Goal: Communication & Community: Answer question/provide support

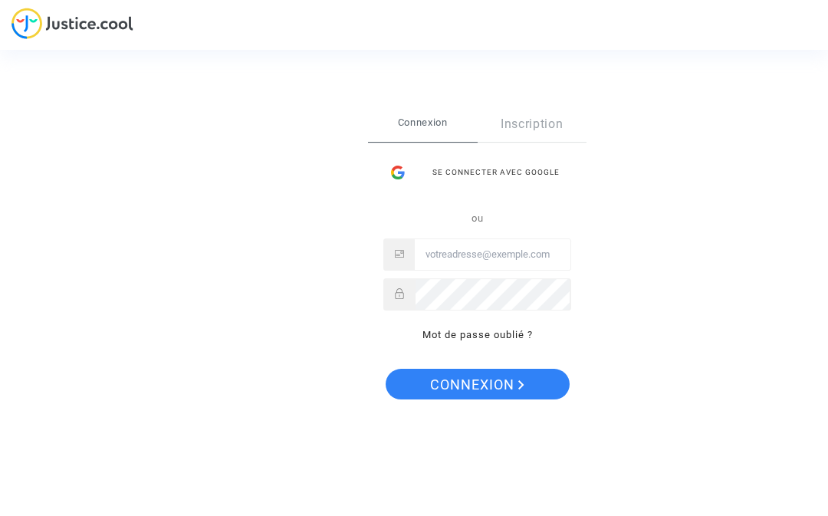
click at [468, 248] on input "Email" at bounding box center [493, 254] width 156 height 31
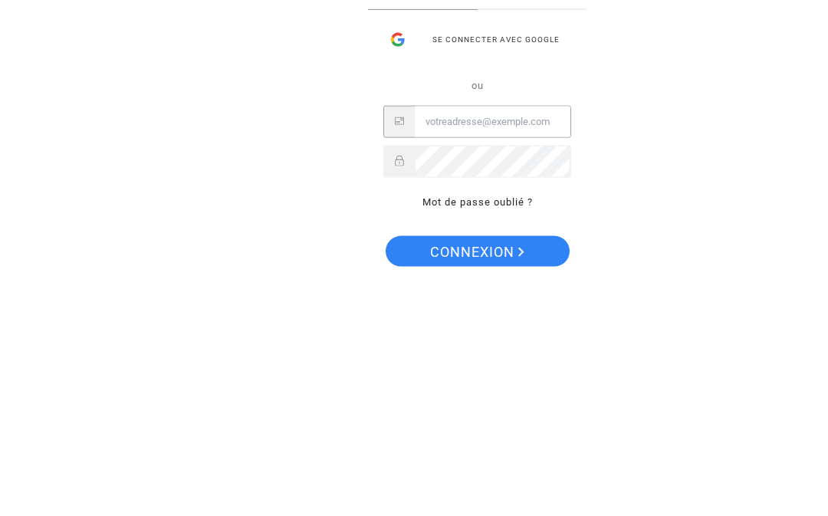
type input "[PERSON_NAME][EMAIL_ADDRESS][DOMAIN_NAME]"
click at [476, 369] on button "Connexion" at bounding box center [478, 384] width 184 height 31
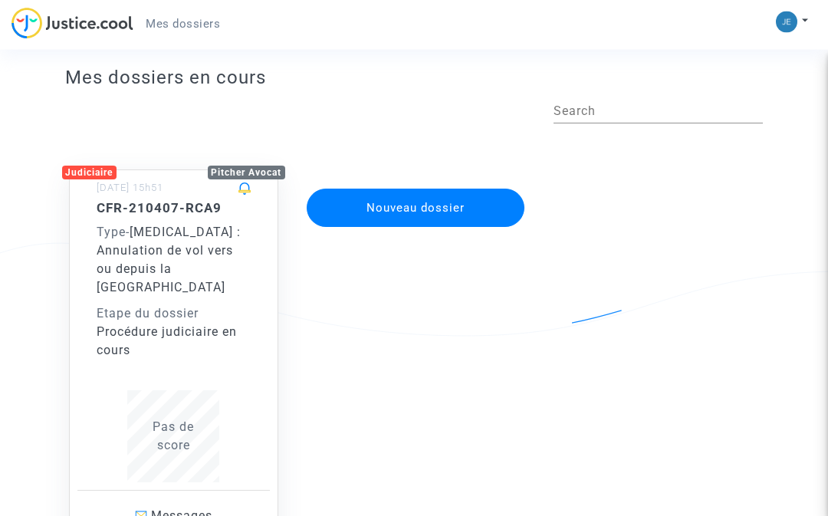
scroll to position [30, 0]
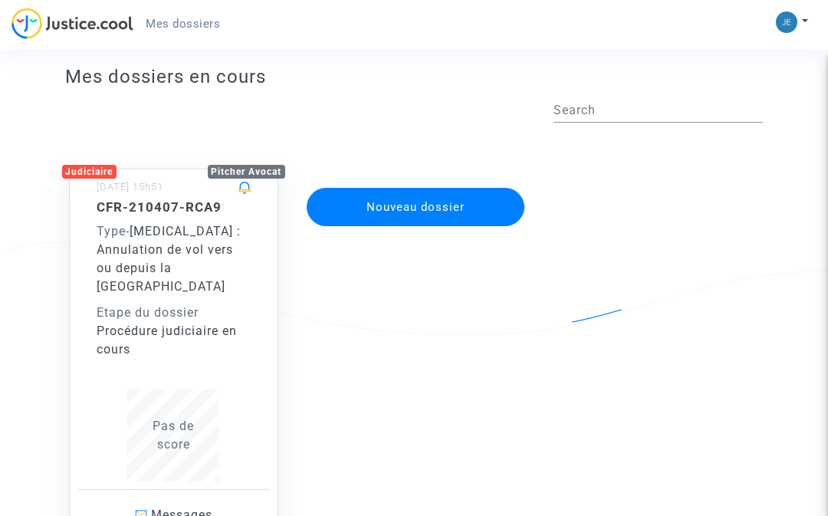
click at [175, 508] on span "Messages" at bounding box center [181, 515] width 61 height 15
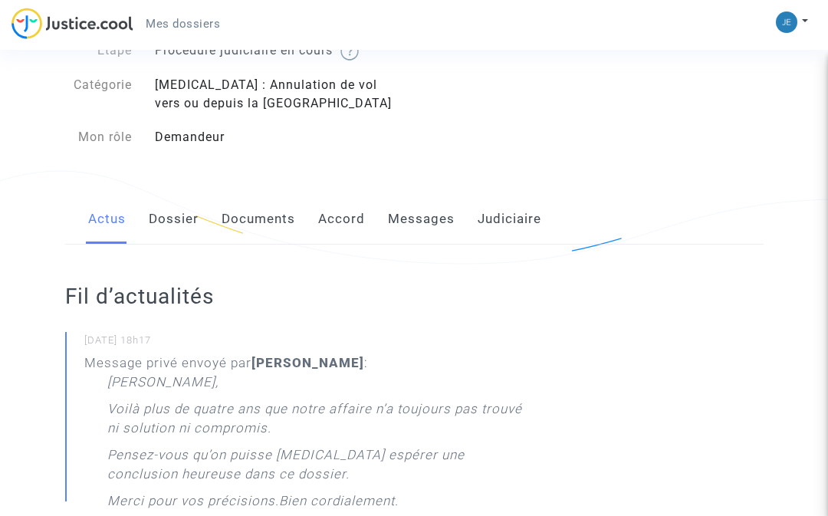
scroll to position [72, 0]
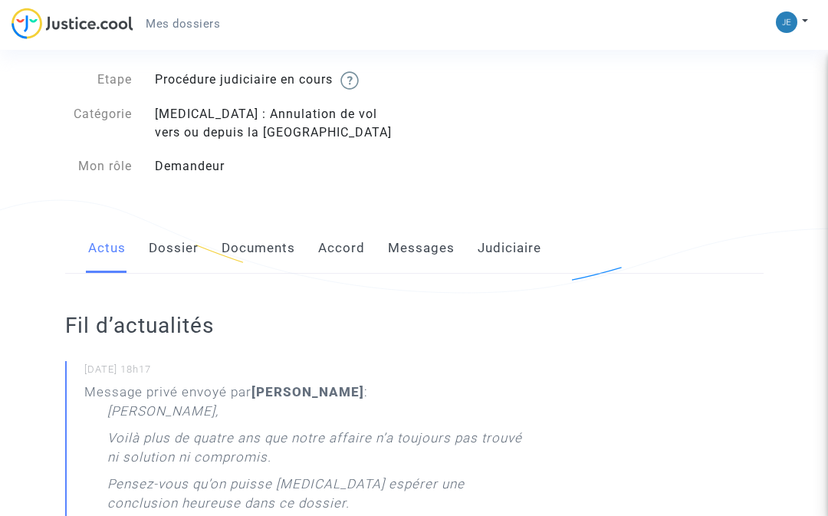
click at [427, 238] on link "Messages" at bounding box center [421, 248] width 67 height 51
click at [433, 253] on link "Messages" at bounding box center [421, 248] width 67 height 51
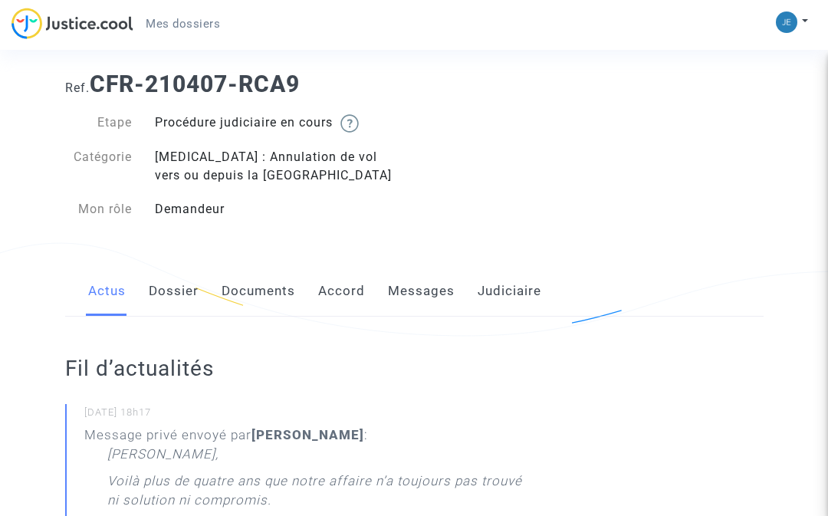
scroll to position [32, 0]
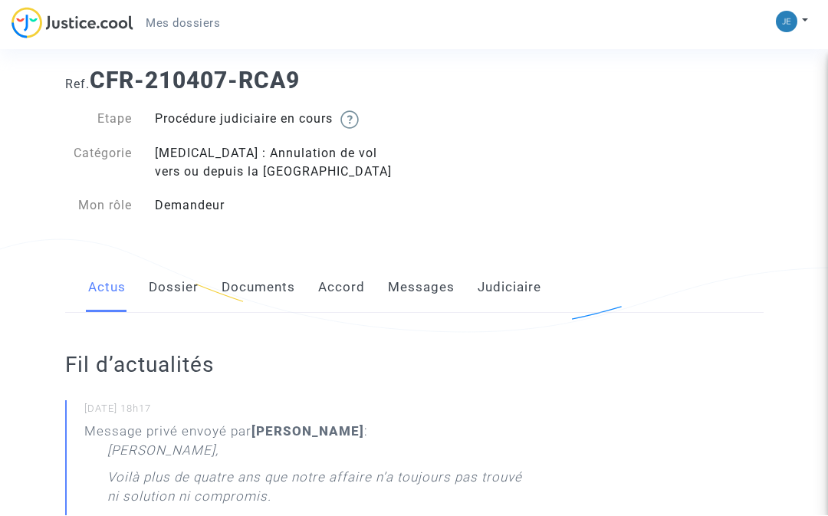
click at [419, 288] on link "Messages" at bounding box center [421, 288] width 67 height 51
click at [429, 281] on link "Messages" at bounding box center [421, 288] width 67 height 51
click at [437, 275] on link "Messages" at bounding box center [421, 288] width 67 height 51
click at [268, 282] on link "Documents" at bounding box center [259, 288] width 74 height 51
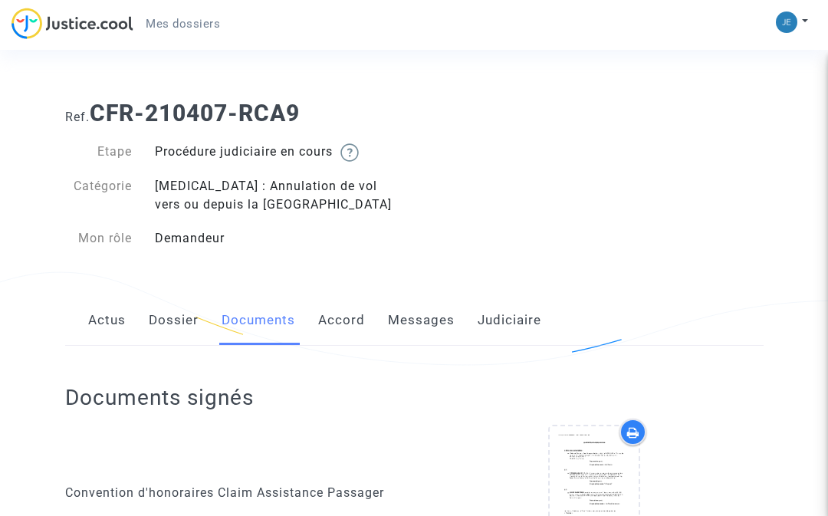
click at [178, 19] on span "Mes dossiers" at bounding box center [183, 24] width 74 height 14
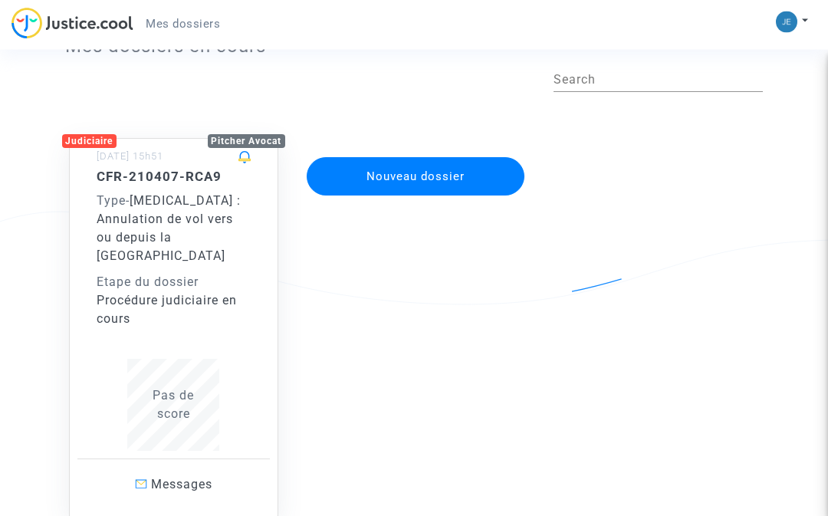
scroll to position [64, 0]
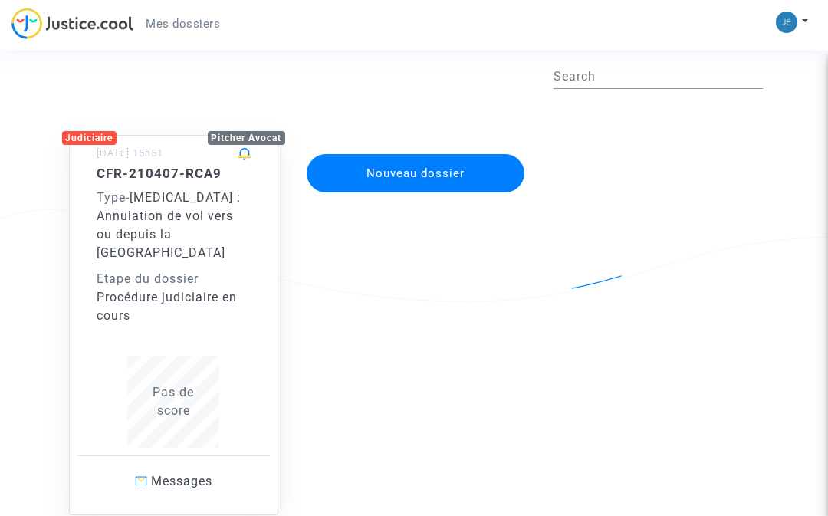
click at [197, 474] on span "Messages" at bounding box center [181, 481] width 61 height 15
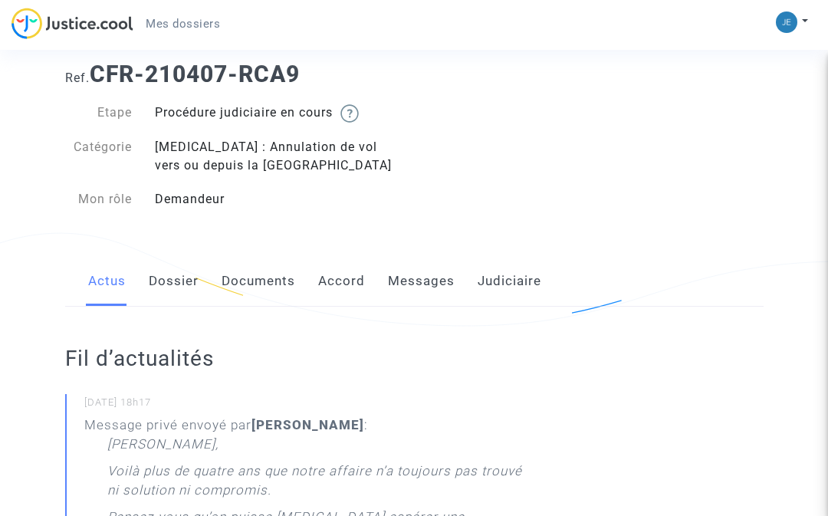
scroll to position [38, 0]
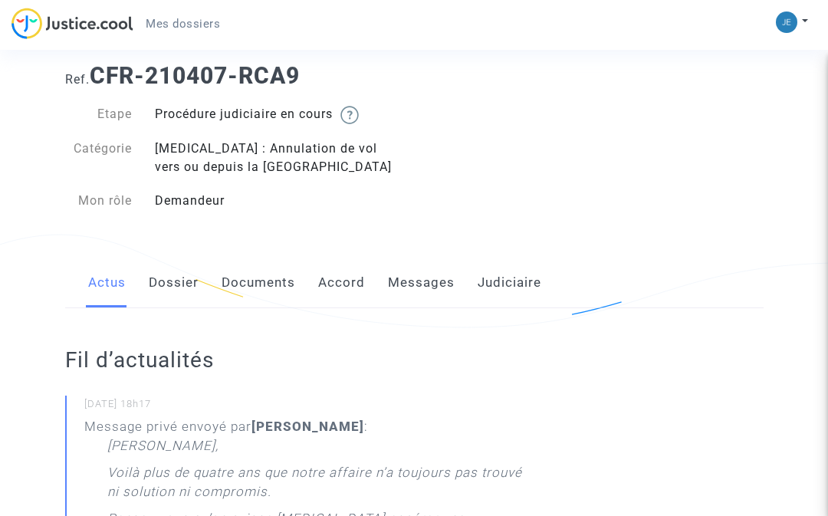
click at [426, 274] on link "Messages" at bounding box center [421, 283] width 67 height 51
click at [425, 286] on link "Messages" at bounding box center [421, 283] width 67 height 51
click at [271, 275] on link "Documents" at bounding box center [259, 283] width 74 height 51
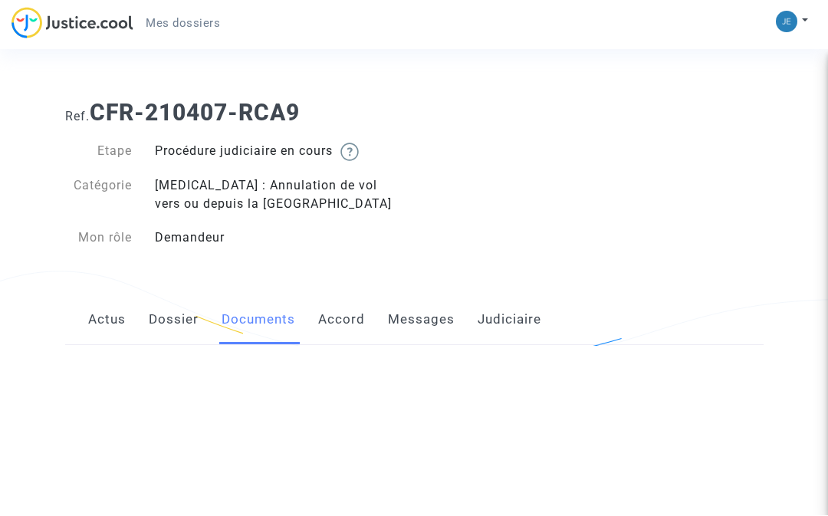
scroll to position [1, 0]
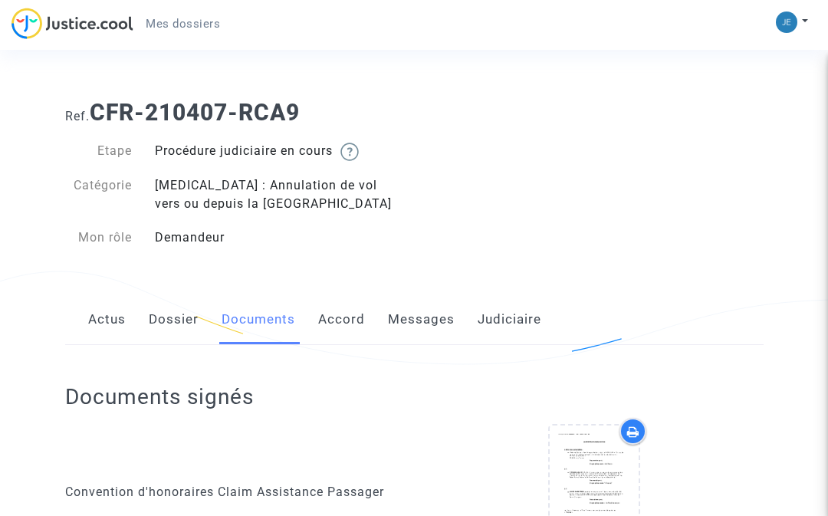
click at [360, 307] on link "Accord" at bounding box center [341, 319] width 47 height 51
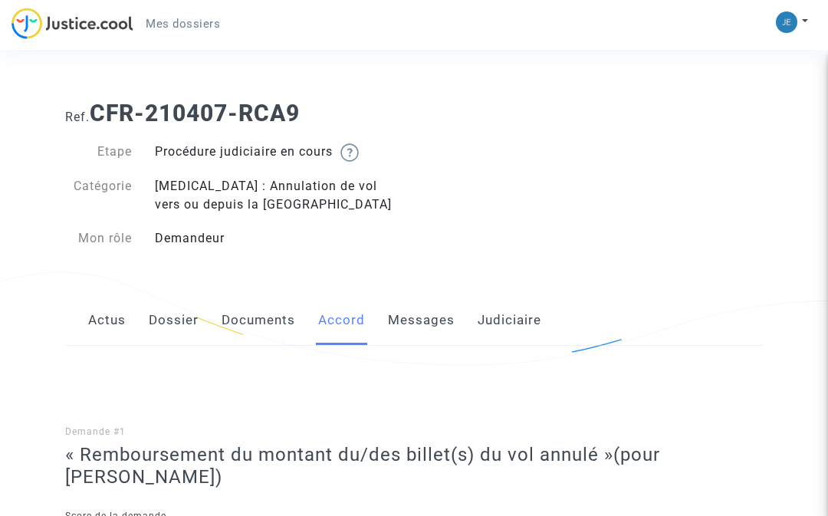
click at [423, 318] on link "Messages" at bounding box center [421, 320] width 67 height 51
click at [424, 322] on link "Messages" at bounding box center [421, 320] width 67 height 51
click at [433, 318] on link "Messages" at bounding box center [421, 320] width 67 height 51
click at [514, 321] on link "Judiciaire" at bounding box center [510, 320] width 64 height 51
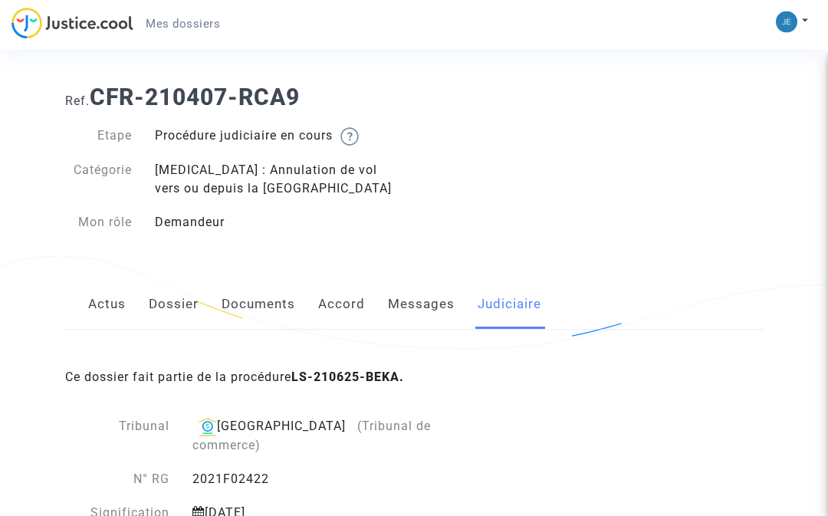
scroll to position [16, 0]
click at [508, 302] on link "Judiciaire" at bounding box center [510, 304] width 64 height 51
click at [598, 327] on div "Actus Dossier Documents Accord Messages Judiciaire" at bounding box center [414, 304] width 699 height 51
click at [429, 299] on link "Messages" at bounding box center [421, 304] width 67 height 51
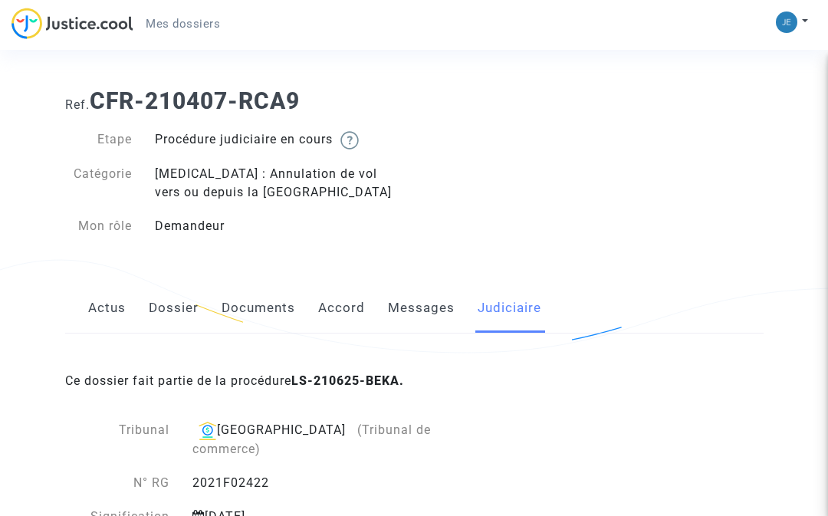
scroll to position [0, 0]
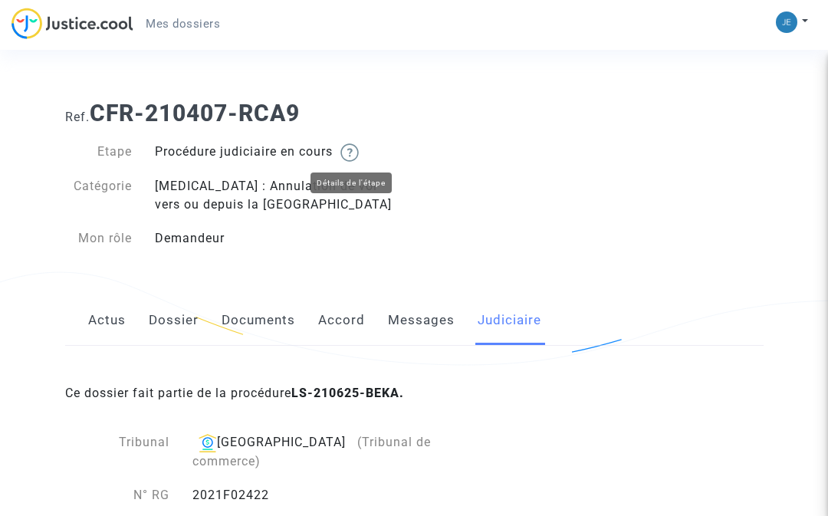
click at [359, 145] on img at bounding box center [349, 152] width 18 height 18
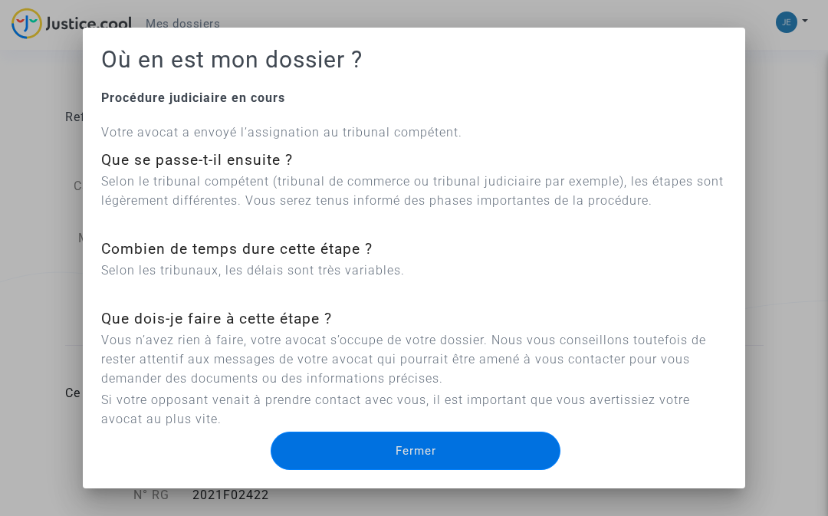
click at [429, 451] on span "Fermer" at bounding box center [416, 451] width 41 height 14
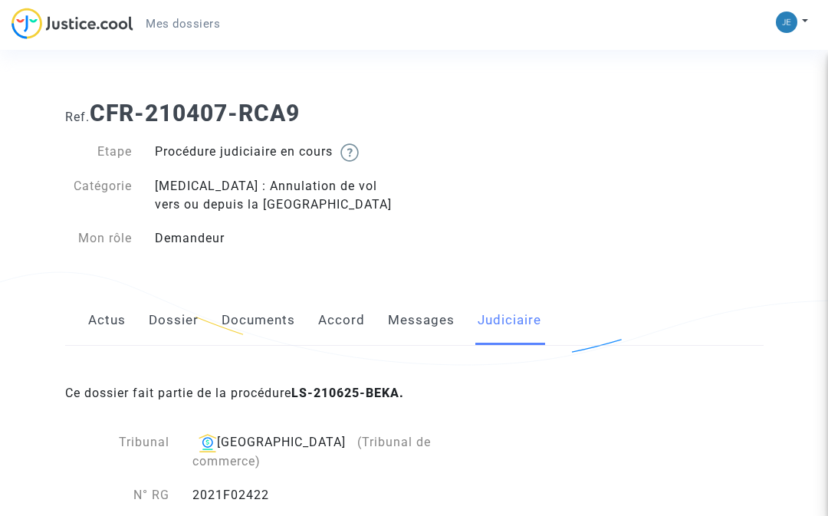
click at [195, 16] on link "Mes dossiers" at bounding box center [182, 23] width 99 height 23
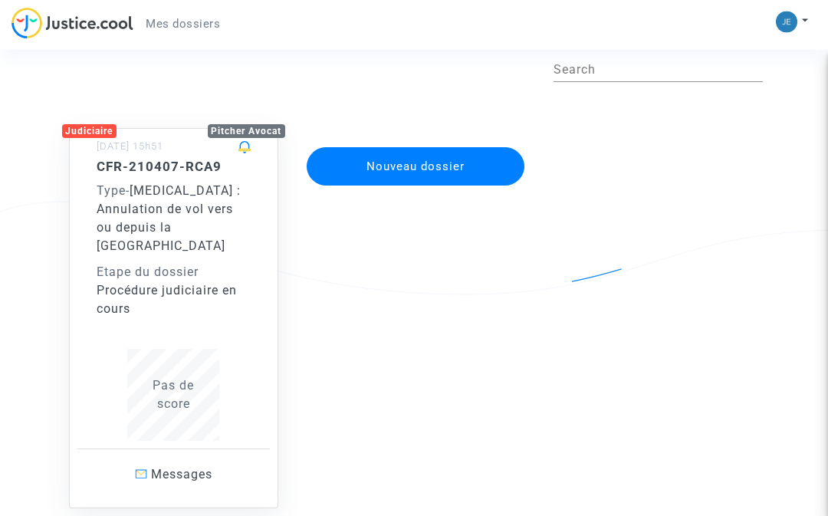
scroll to position [81, 0]
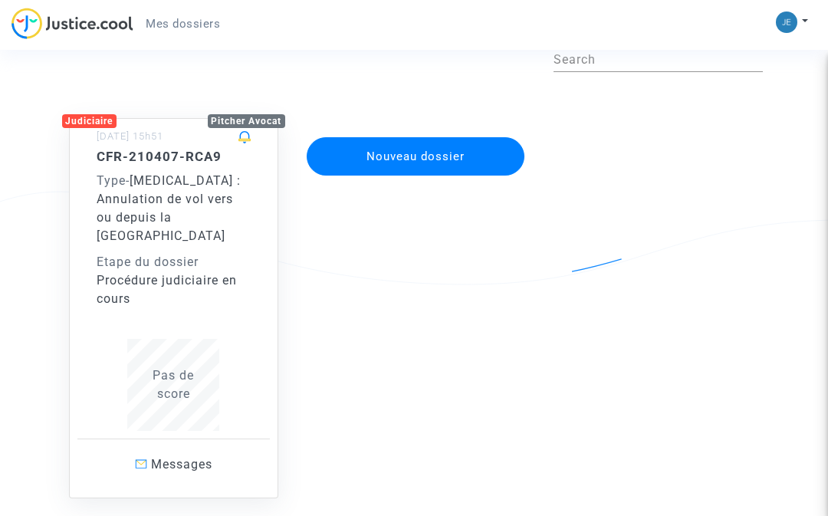
click at [663, 163] on div "Judiciaire Pitcher Avocat 07/04/2021 - 15h51 CFR-210407-RCA9 Type - Covid-19 : …" at bounding box center [415, 292] width 722 height 411
click at [180, 457] on span "Messages" at bounding box center [181, 464] width 61 height 15
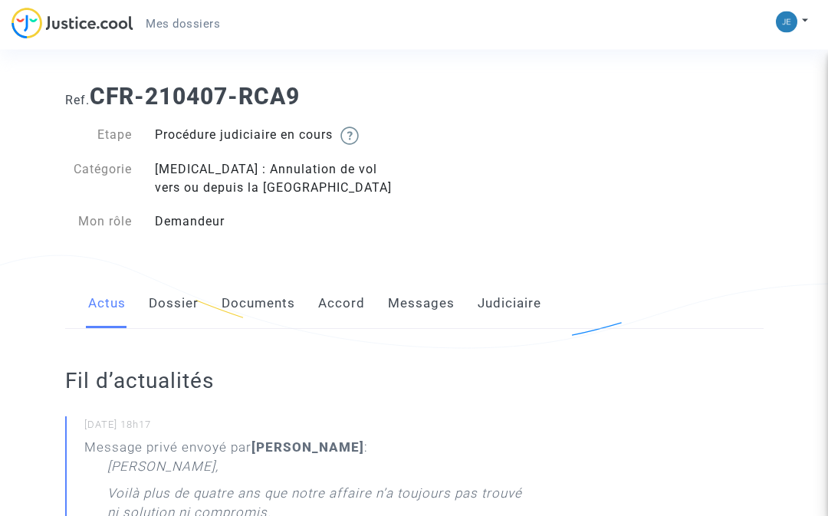
scroll to position [15, 0]
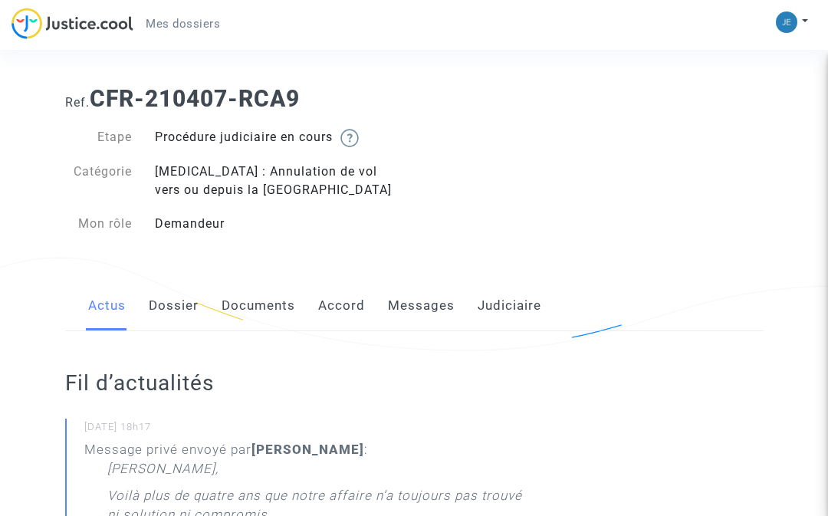
click at [424, 304] on link "Messages" at bounding box center [421, 306] width 67 height 51
click at [426, 298] on link "Messages" at bounding box center [421, 306] width 67 height 51
click at [428, 301] on link "Messages" at bounding box center [421, 306] width 67 height 51
click at [429, 301] on link "Messages" at bounding box center [421, 306] width 67 height 51
click at [432, 297] on link "Messages" at bounding box center [421, 306] width 67 height 51
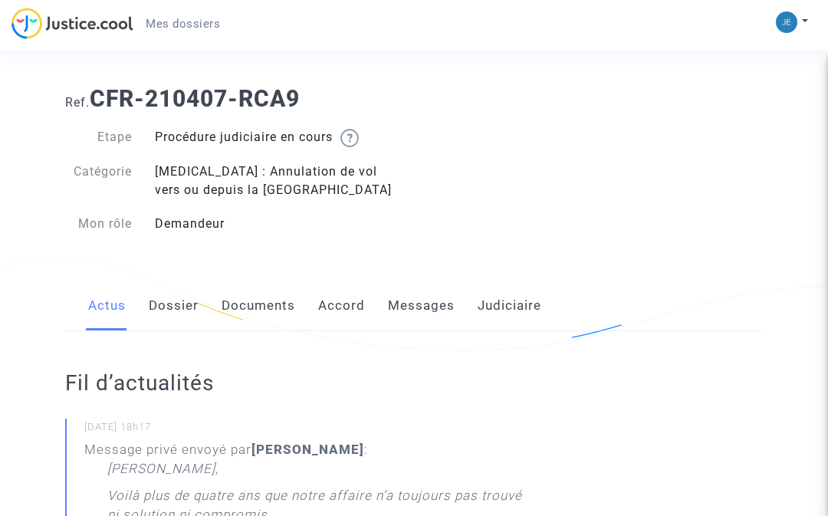
click at [257, 294] on link "Documents" at bounding box center [259, 306] width 74 height 51
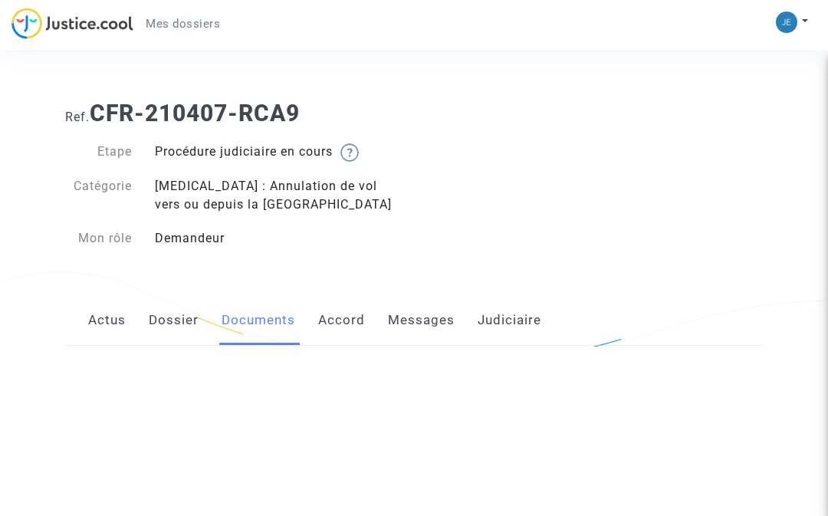
scroll to position [1, 0]
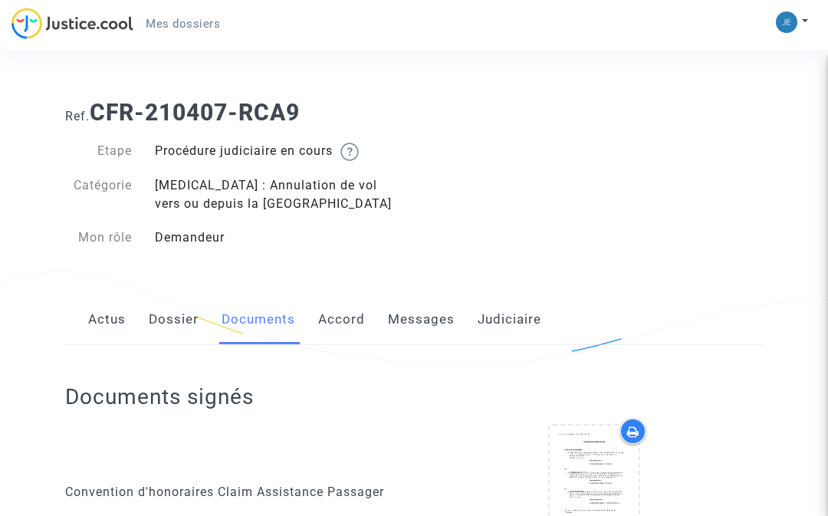
click at [180, 318] on link "Dossier" at bounding box center [174, 319] width 50 height 51
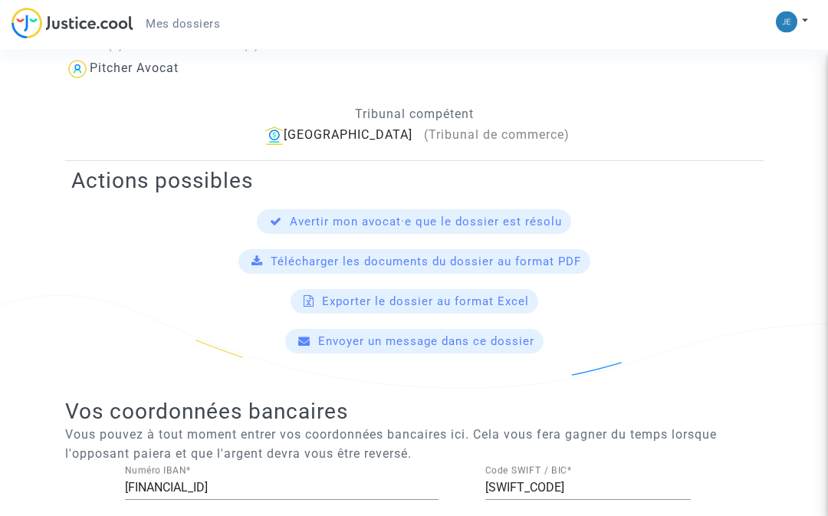
scroll to position [438, 0]
click at [465, 345] on span "Envoyer un message dans ce dossier" at bounding box center [426, 341] width 216 height 14
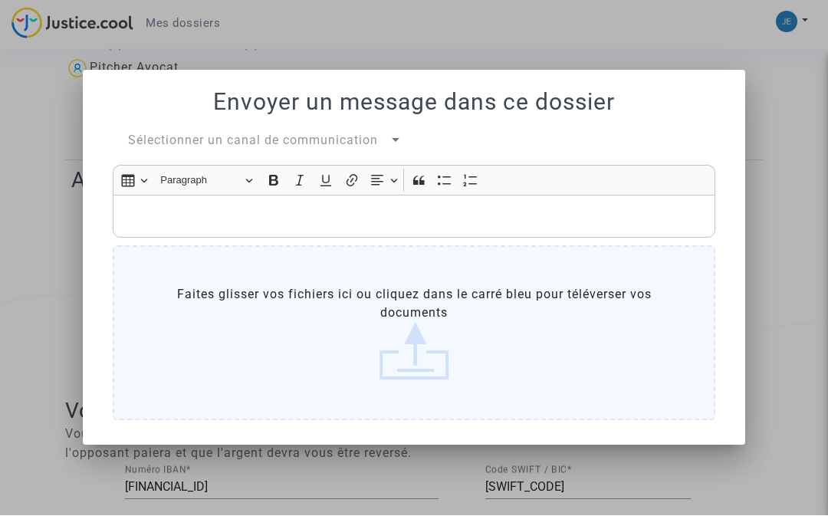
click at [398, 136] on div at bounding box center [396, 141] width 14 height 18
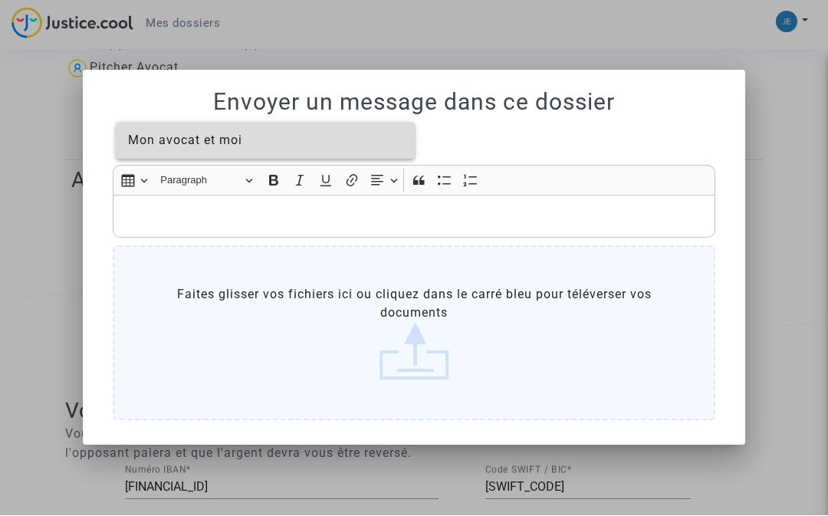
click at [310, 138] on span "Mon avocat et moi" at bounding box center [265, 141] width 275 height 37
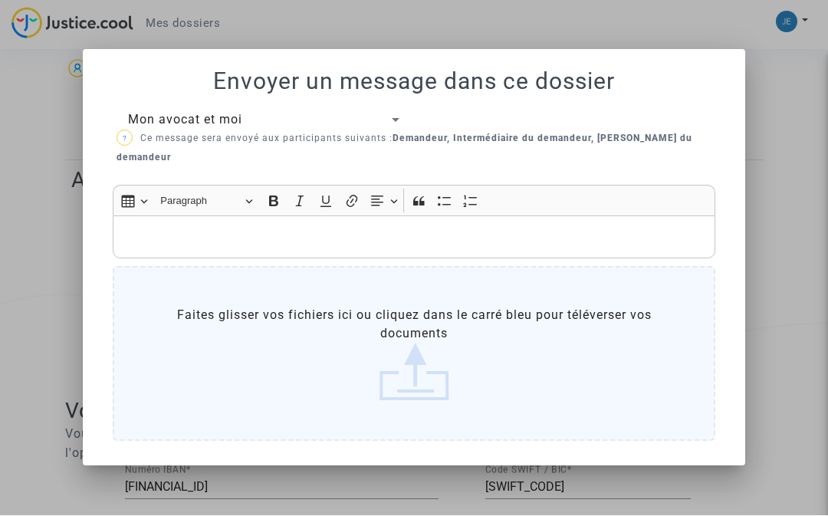
click at [159, 235] on p "Rich Text Editor, main" at bounding box center [414, 237] width 587 height 19
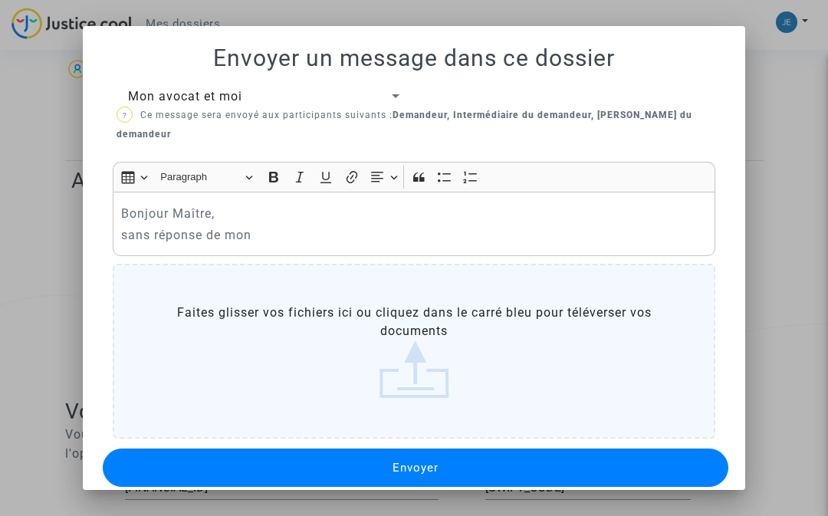
click at [137, 225] on p "sans réponse de mon" at bounding box center [414, 234] width 587 height 19
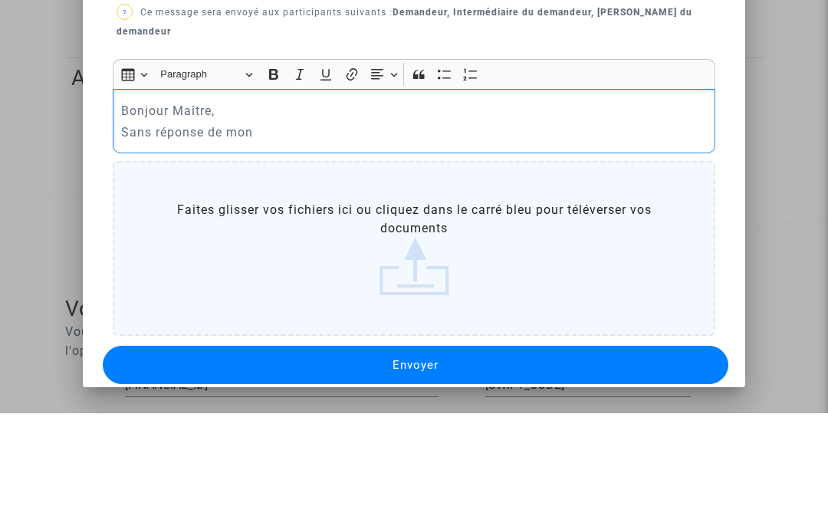
click at [291, 225] on p "Sans réponse de mon" at bounding box center [414, 234] width 587 height 19
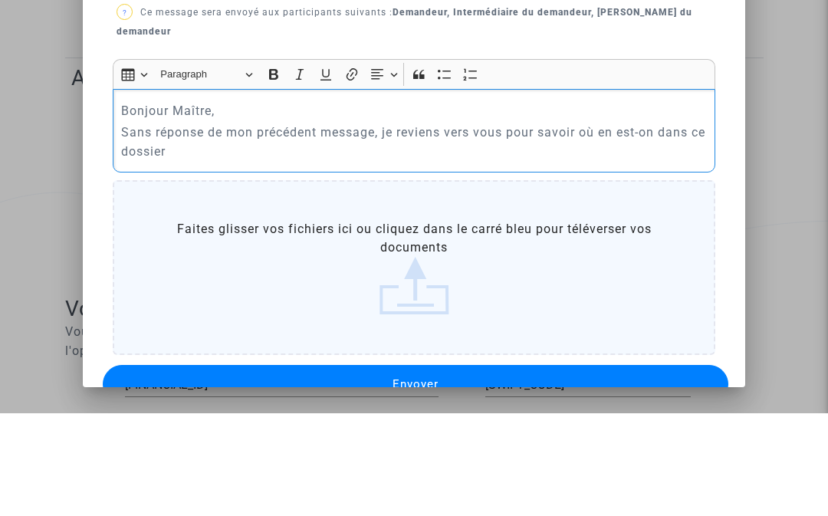
click at [221, 225] on p "Sans réponse de mon précédent message, je reviens vers vous pour savoir où en e…" at bounding box center [414, 244] width 587 height 38
click at [298, 225] on p "Sans réponse de mon précédent message, je reviens vers vous pour savoir où en e…" at bounding box center [414, 244] width 587 height 38
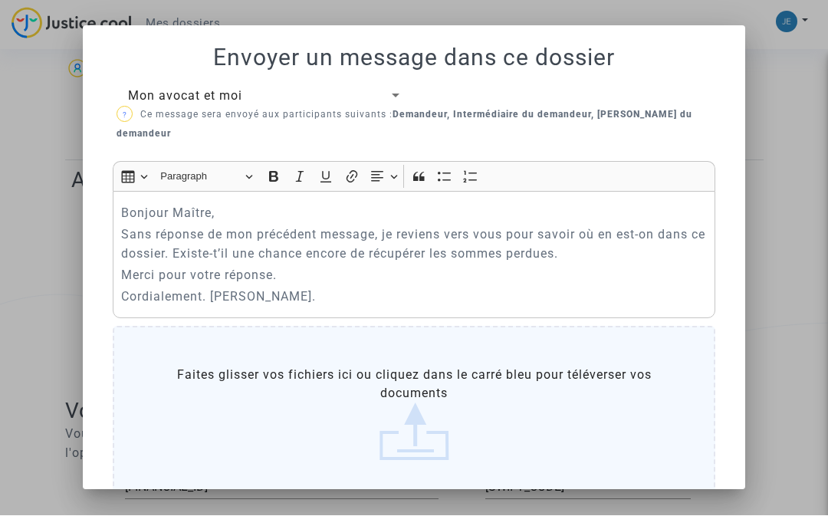
click at [439, 447] on label "Faites glisser vos fichiers ici ou cliquez dans le carré bleu pour téléverser v…" at bounding box center [414, 414] width 603 height 175
click at [0, 0] on input "Faites glisser vos fichiers ici ou cliquez dans le carré bleu pour téléverser v…" at bounding box center [0, 0] width 0 height 0
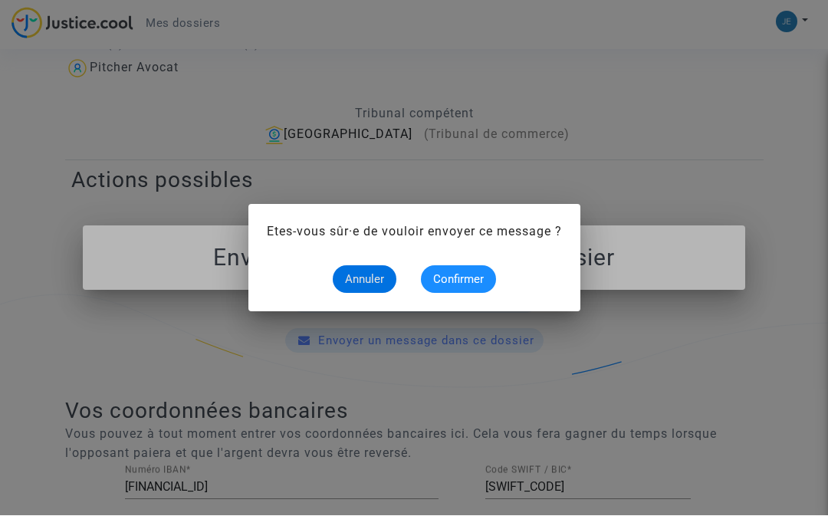
click at [471, 273] on span "Confirmer" at bounding box center [458, 280] width 51 height 14
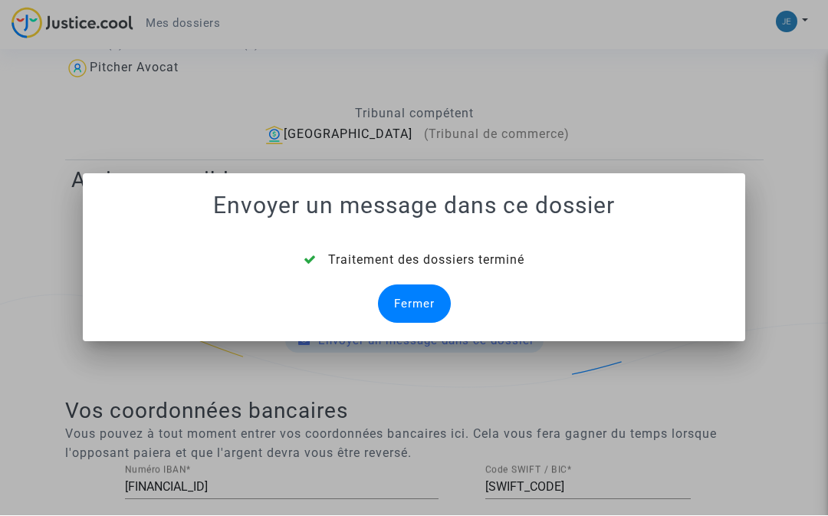
click at [407, 304] on div "Fermer" at bounding box center [414, 304] width 73 height 38
